Goal: Task Accomplishment & Management: Manage account settings

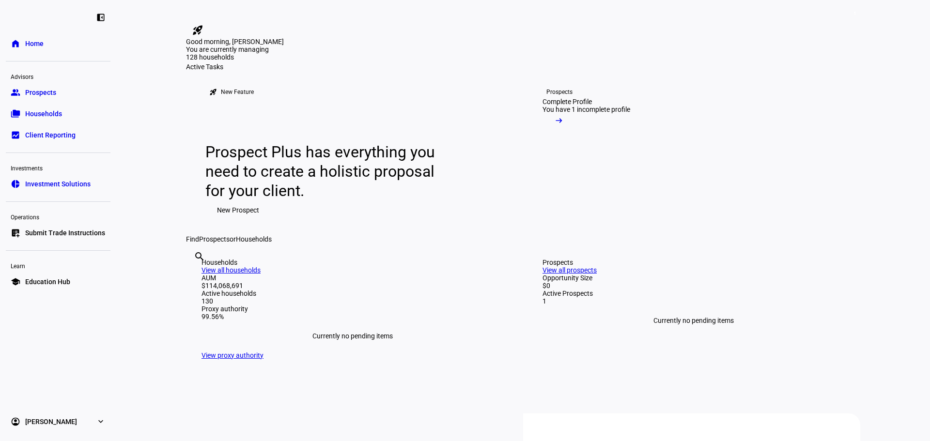
click at [44, 117] on span "Households" at bounding box center [43, 114] width 37 height 10
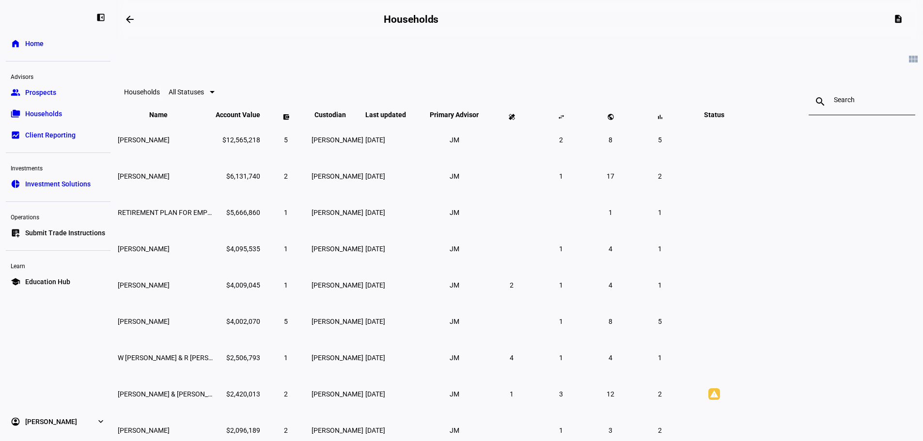
click at [732, 119] on span "Status keyboard_arrow_down keyboard_arrow_up" at bounding box center [714, 115] width 35 height 8
click at [730, 119] on span "Status keyboard_arrow_down keyboard_arrow_up" at bounding box center [712, 115] width 35 height 8
